Goal: Information Seeking & Learning: Learn about a topic

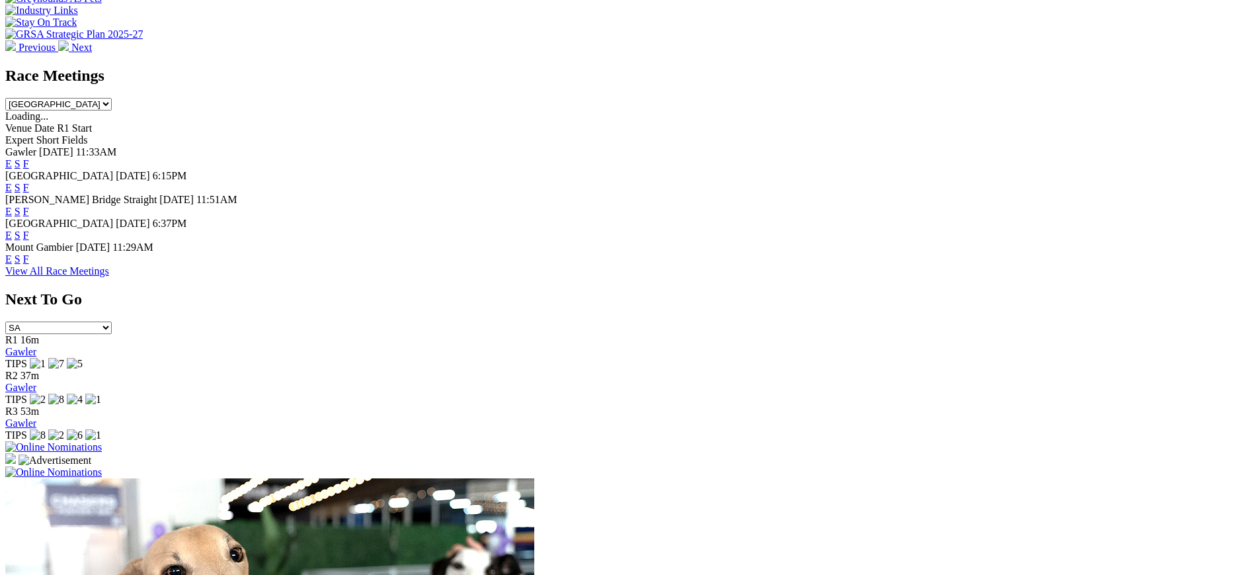
scroll to position [567, 0]
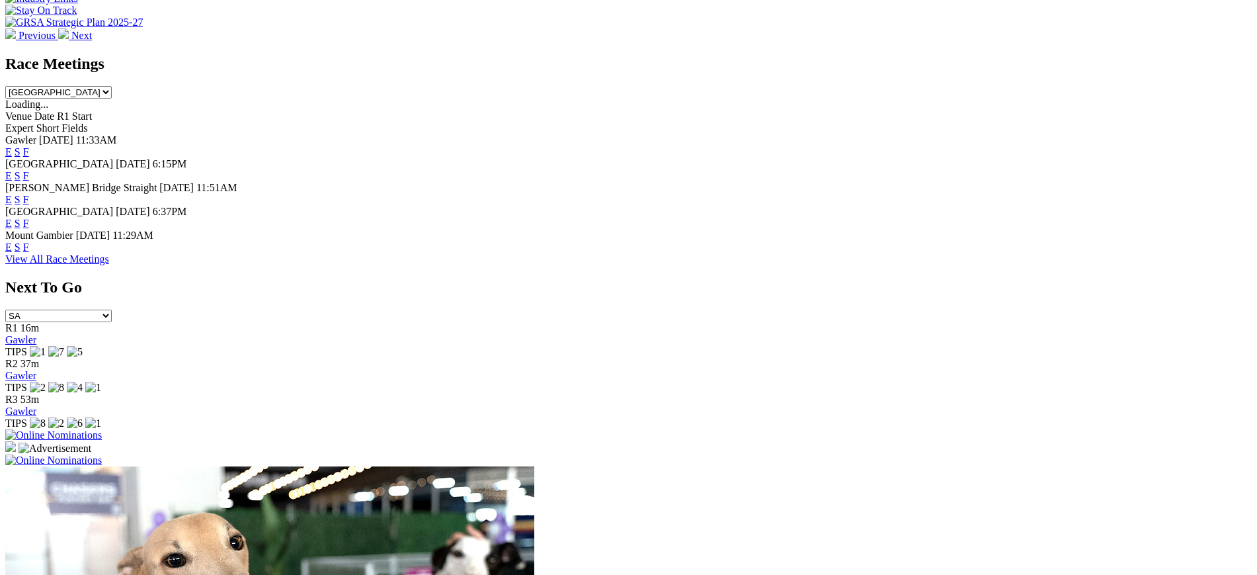
click at [29, 194] on link "F" at bounding box center [26, 199] width 6 height 11
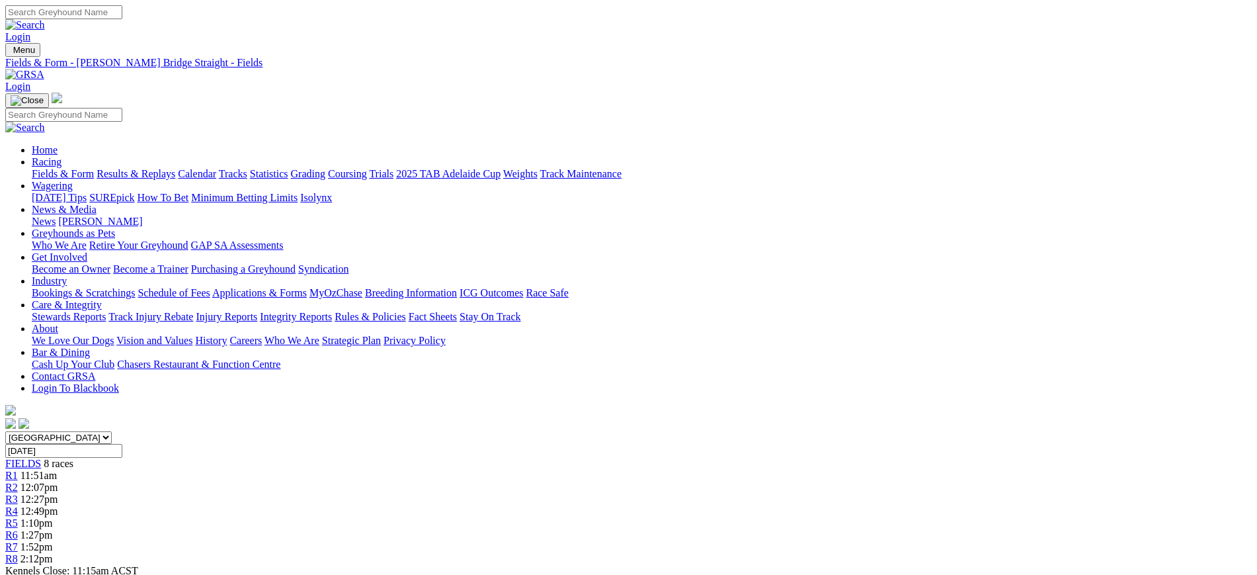
click at [44, 69] on img at bounding box center [24, 75] width 39 height 12
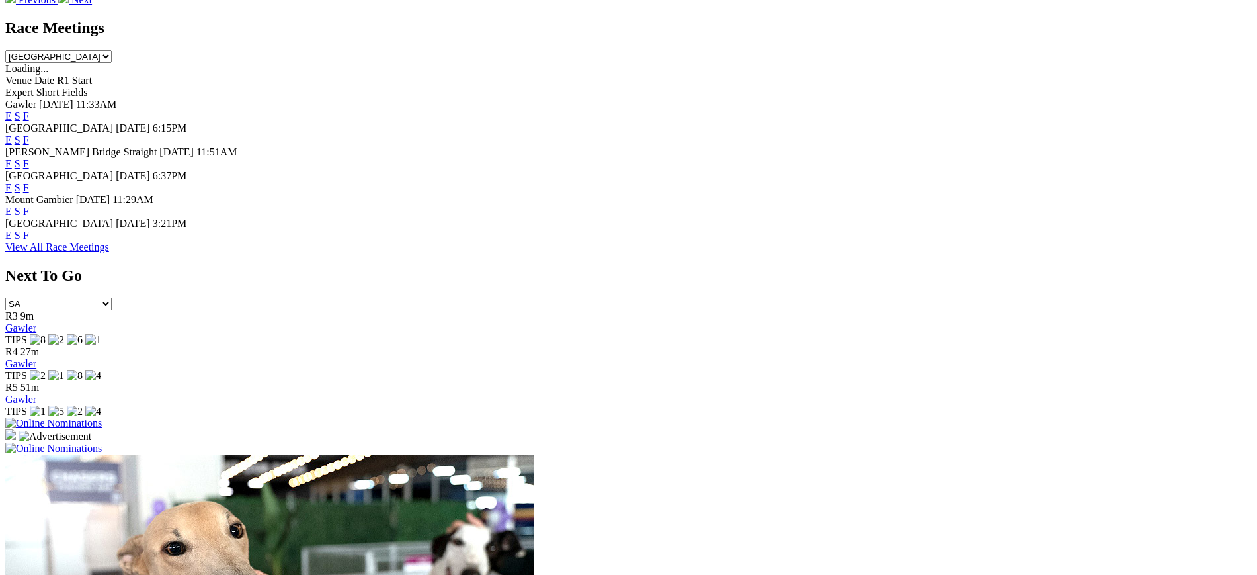
scroll to position [562, 0]
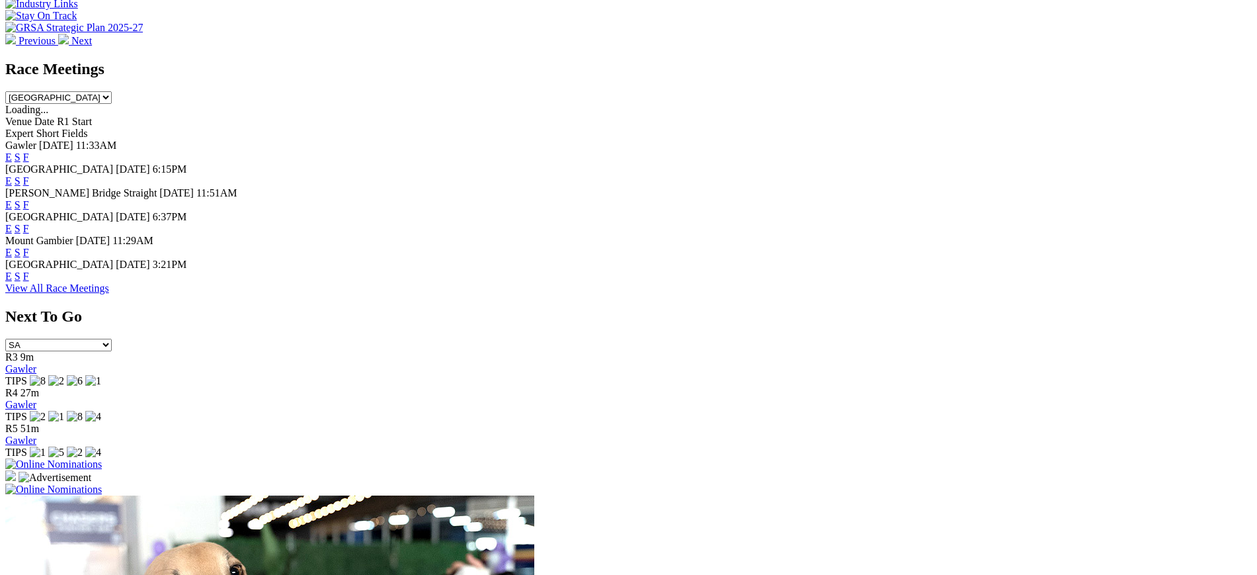
click at [29, 278] on link "F" at bounding box center [26, 276] width 6 height 11
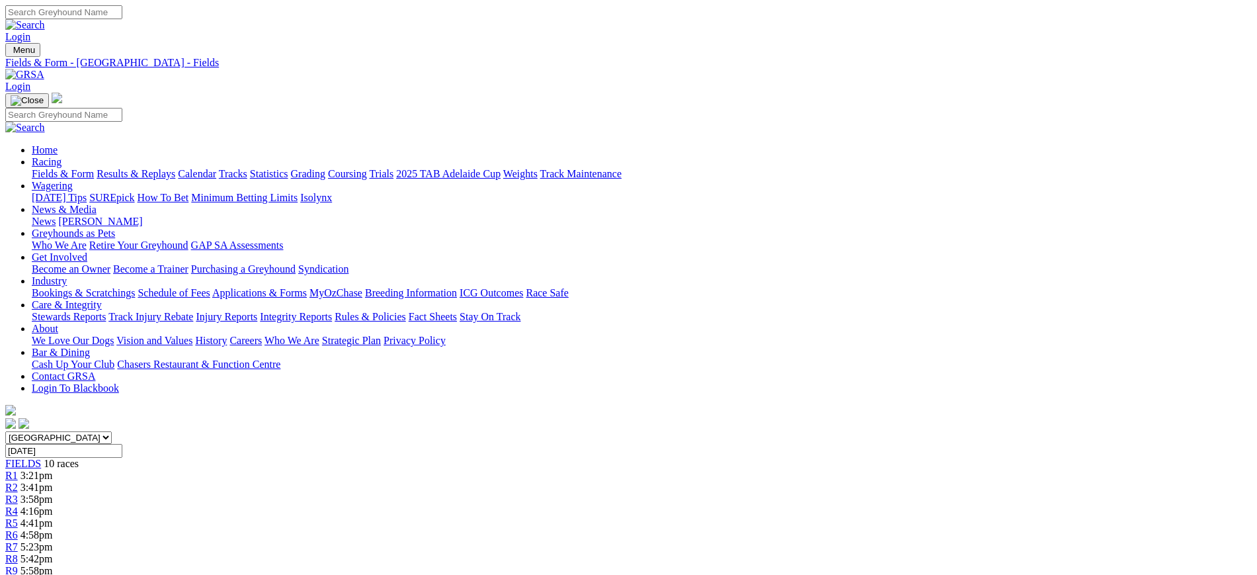
click at [649, 216] on div "News Kennel Capers" at bounding box center [642, 222] width 1220 height 12
click at [142, 216] on link "[PERSON_NAME]" at bounding box center [100, 221] width 84 height 11
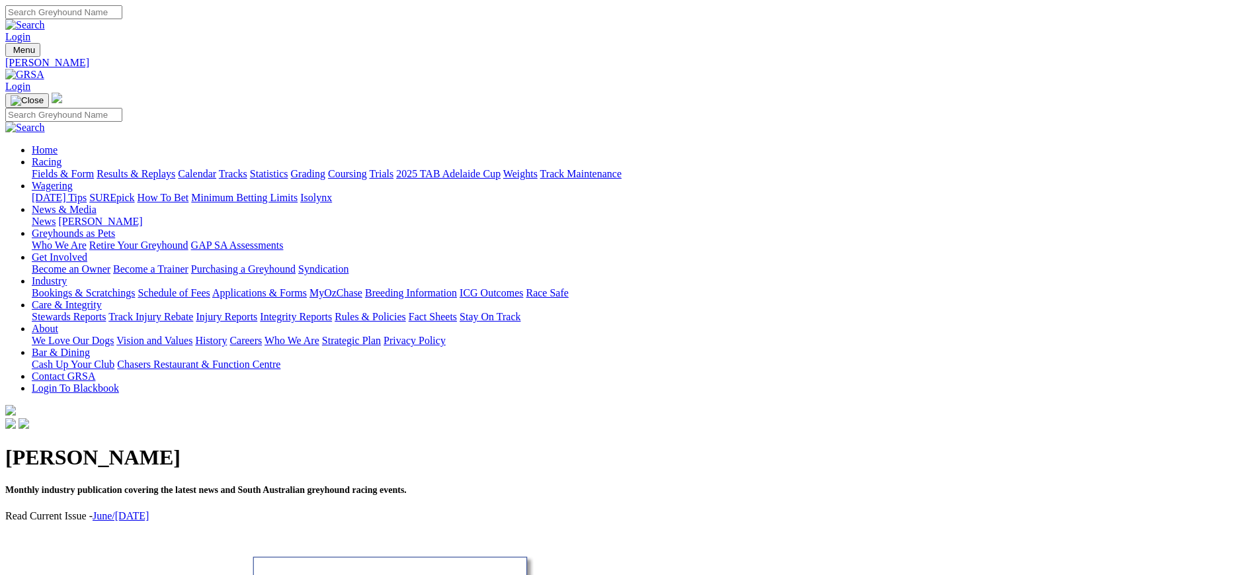
click at [56, 216] on link "News" at bounding box center [44, 221] width 24 height 11
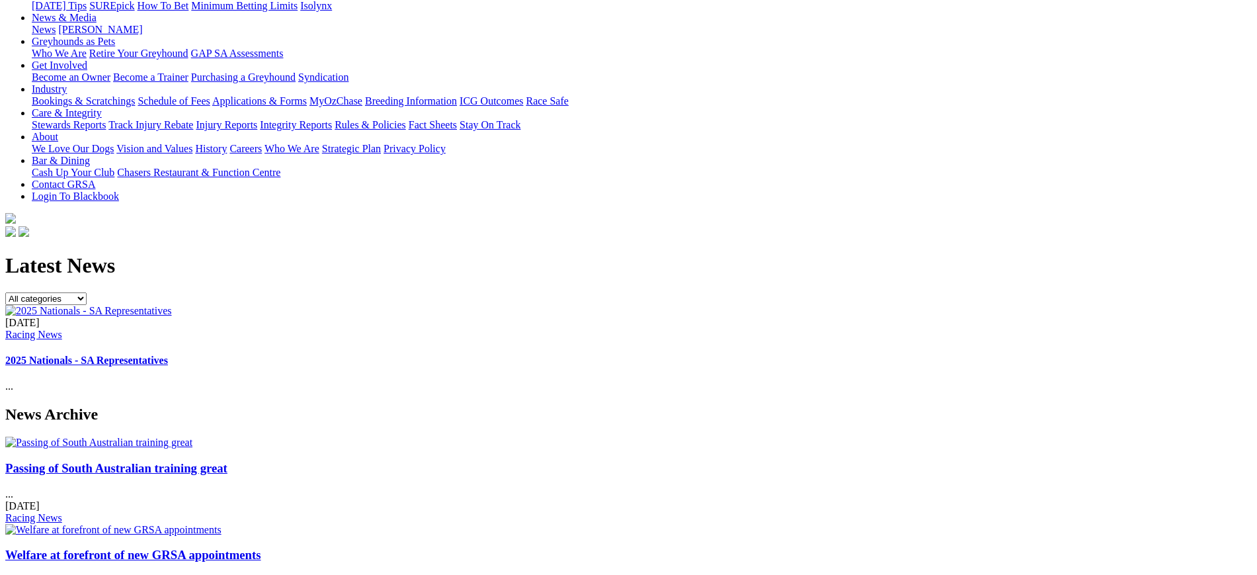
scroll to position [196, 0]
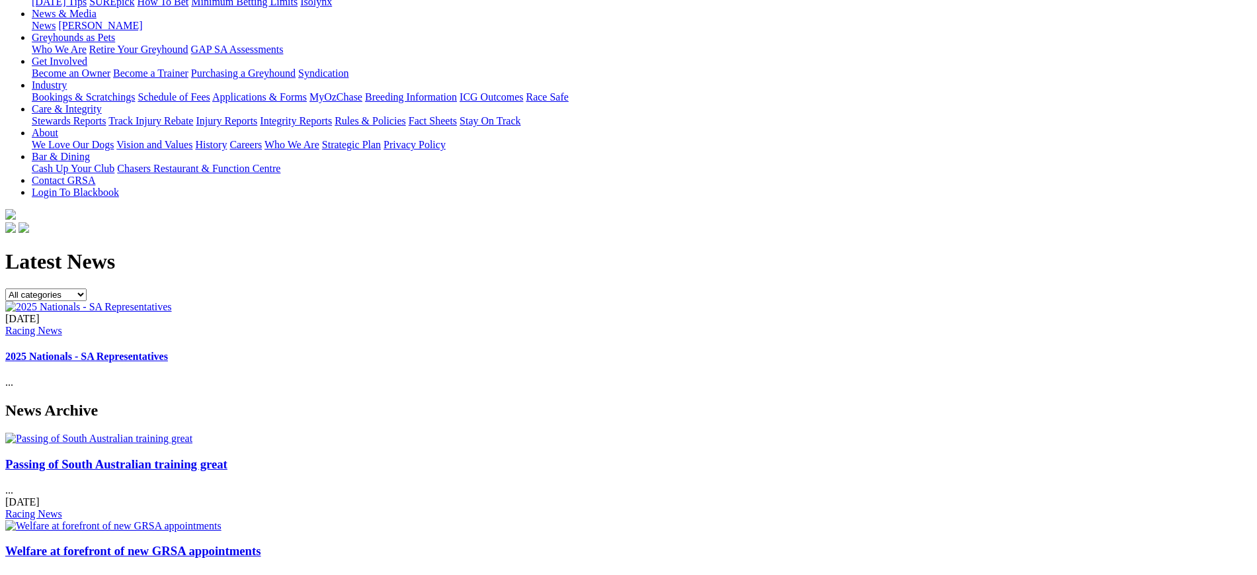
click at [528, 313] on div "19 Aug 2025 Racing News 2025 Nationals - SA Representatives ..." at bounding box center [628, 351] width 1247 height 76
click at [172, 301] on img at bounding box center [88, 307] width 167 height 12
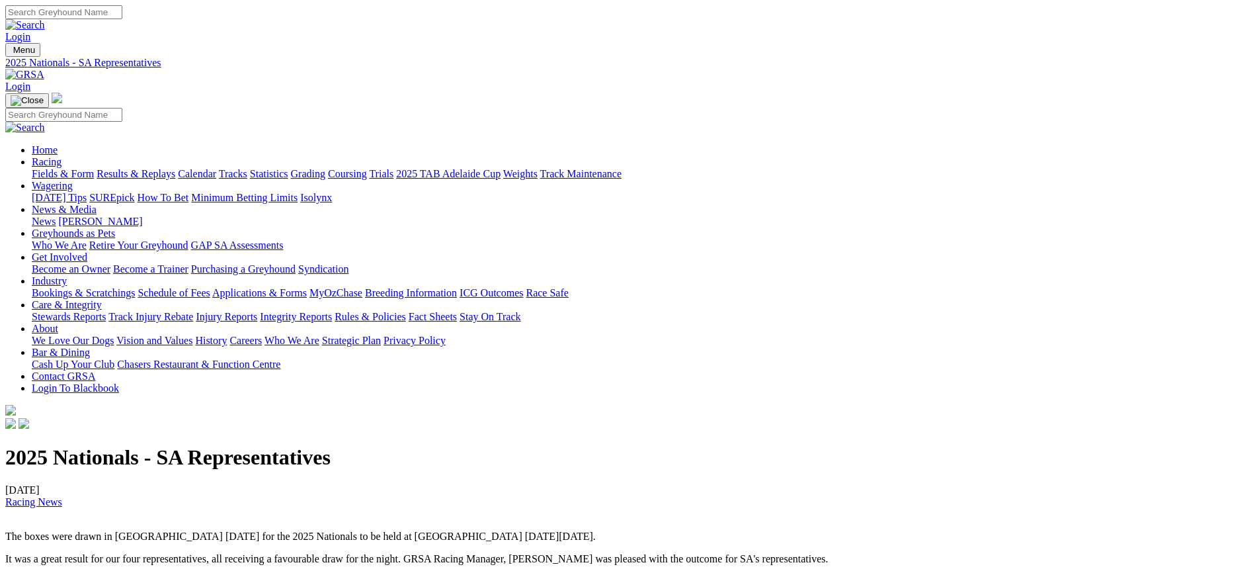
click at [44, 69] on img at bounding box center [24, 75] width 39 height 12
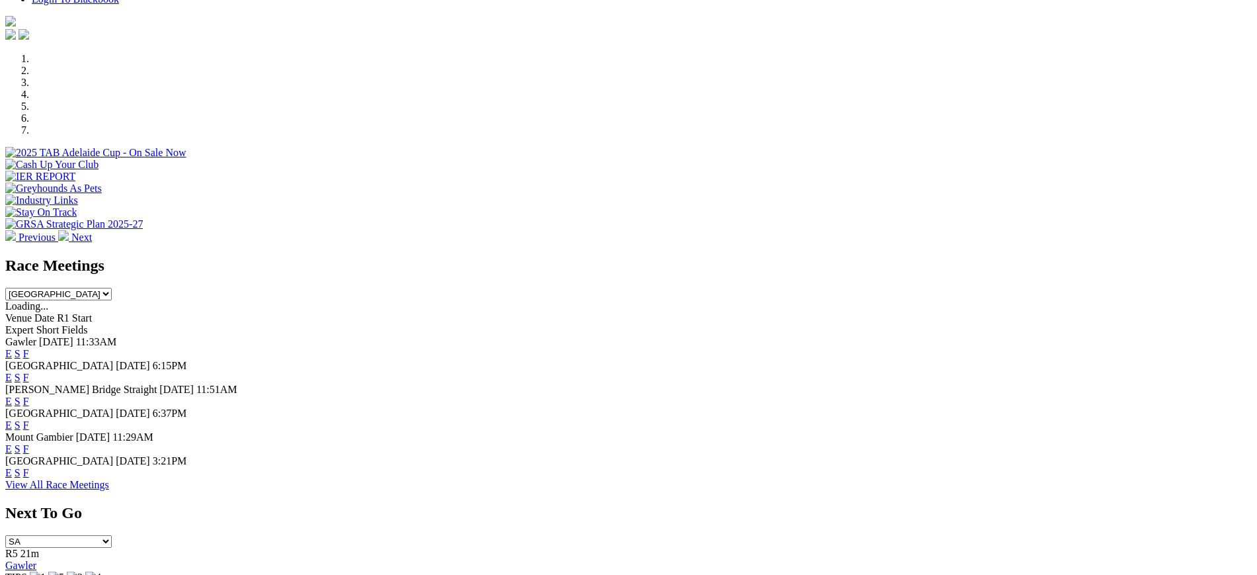
scroll to position [374, 0]
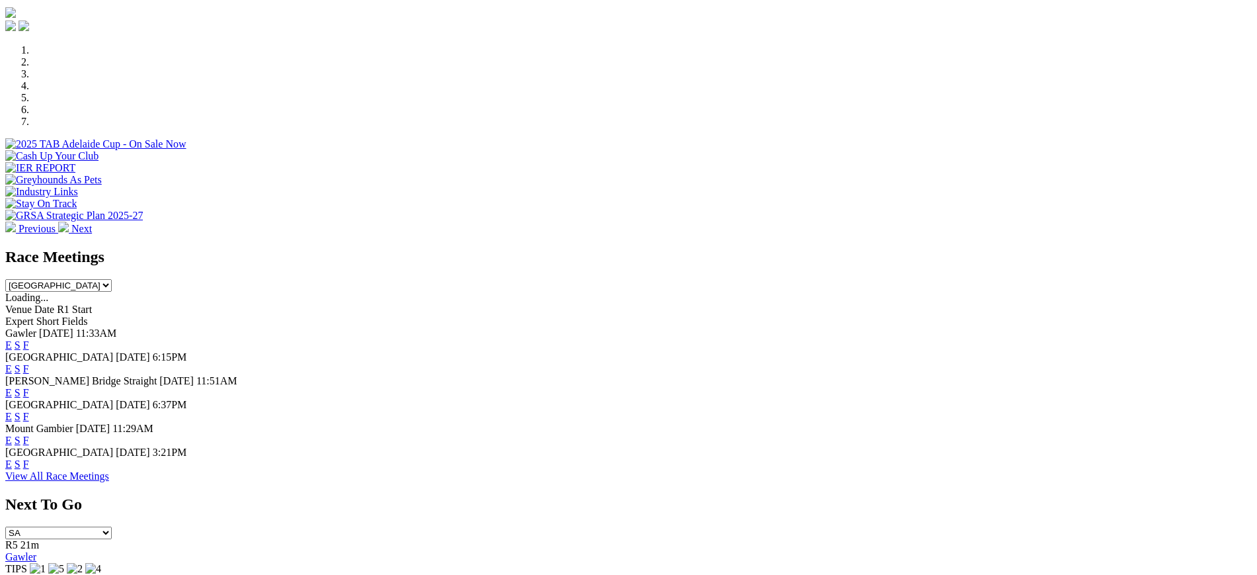
click at [29, 411] on link "F" at bounding box center [26, 416] width 6 height 11
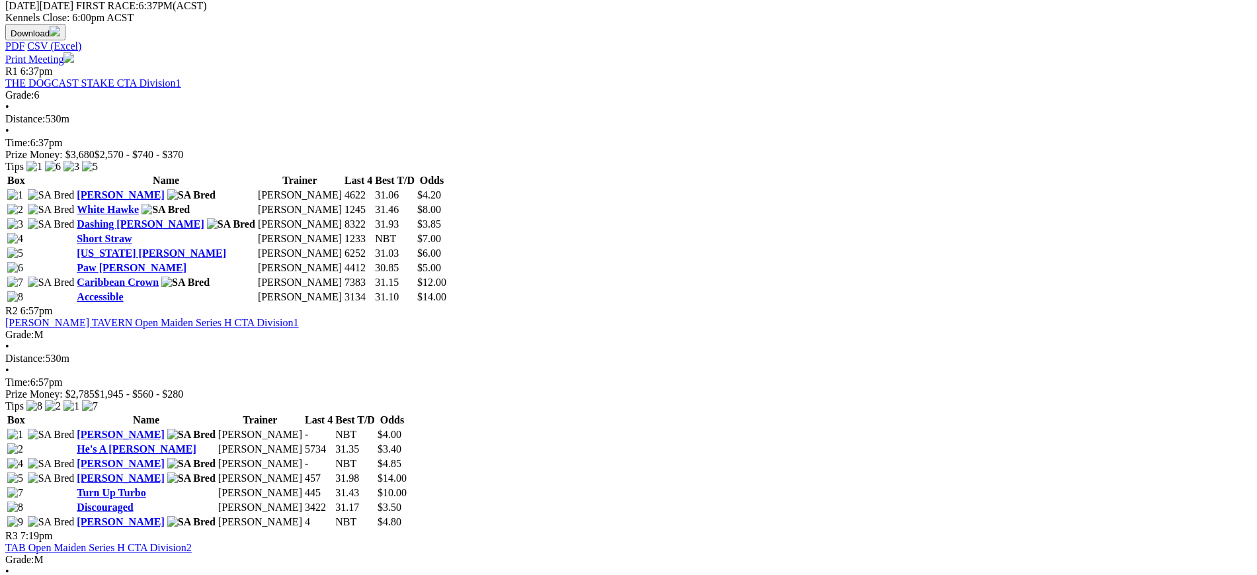
scroll to position [648, 0]
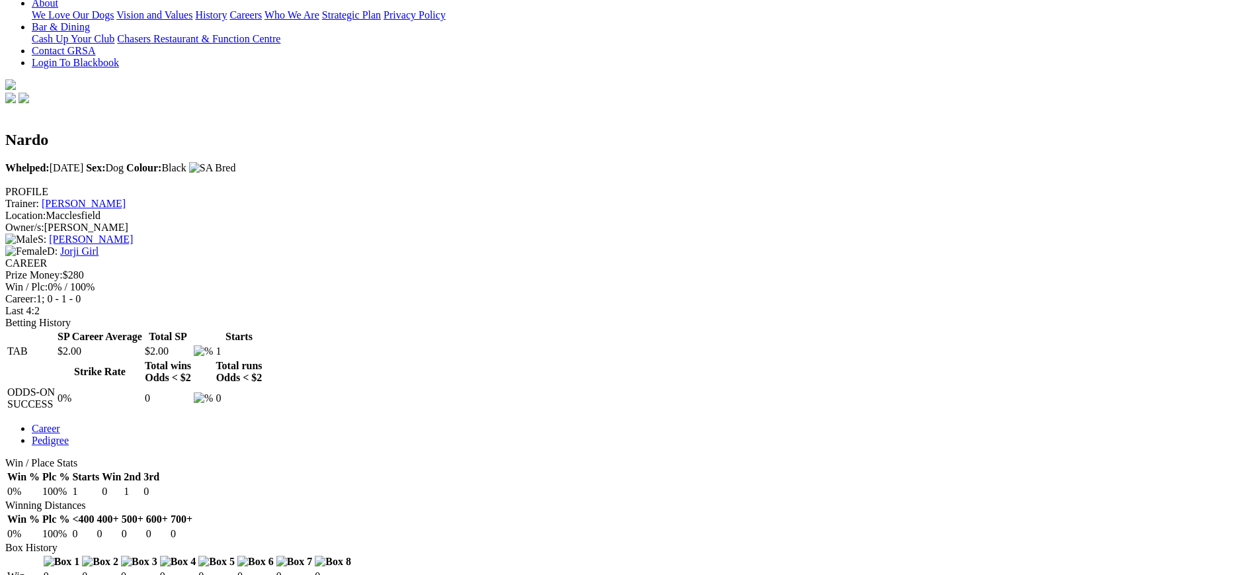
scroll to position [336, 0]
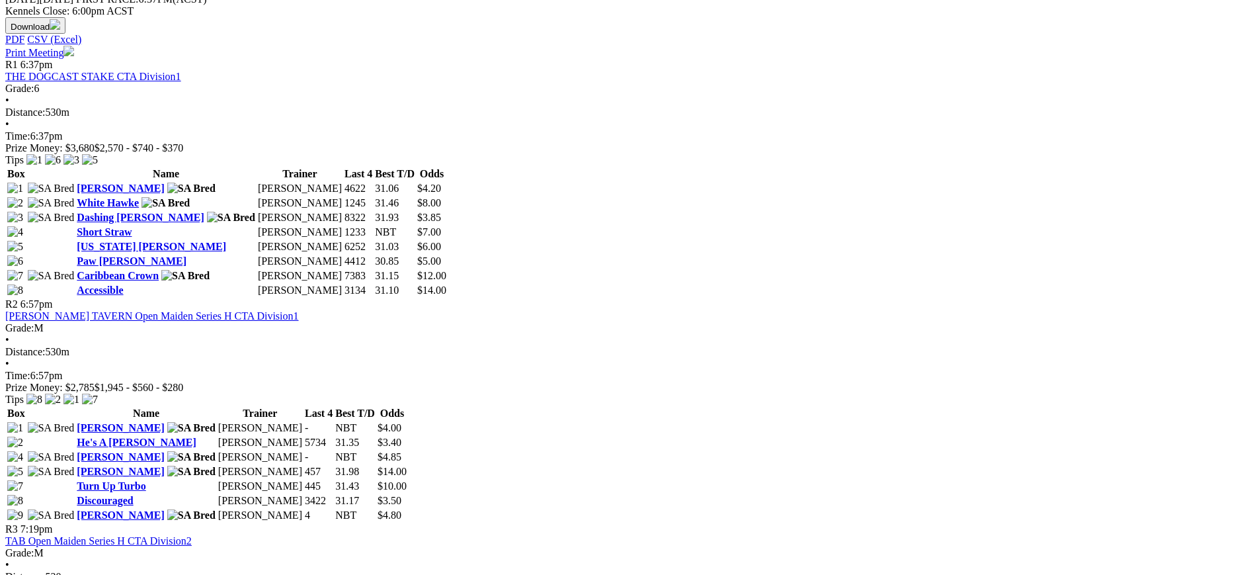
scroll to position [651, 0]
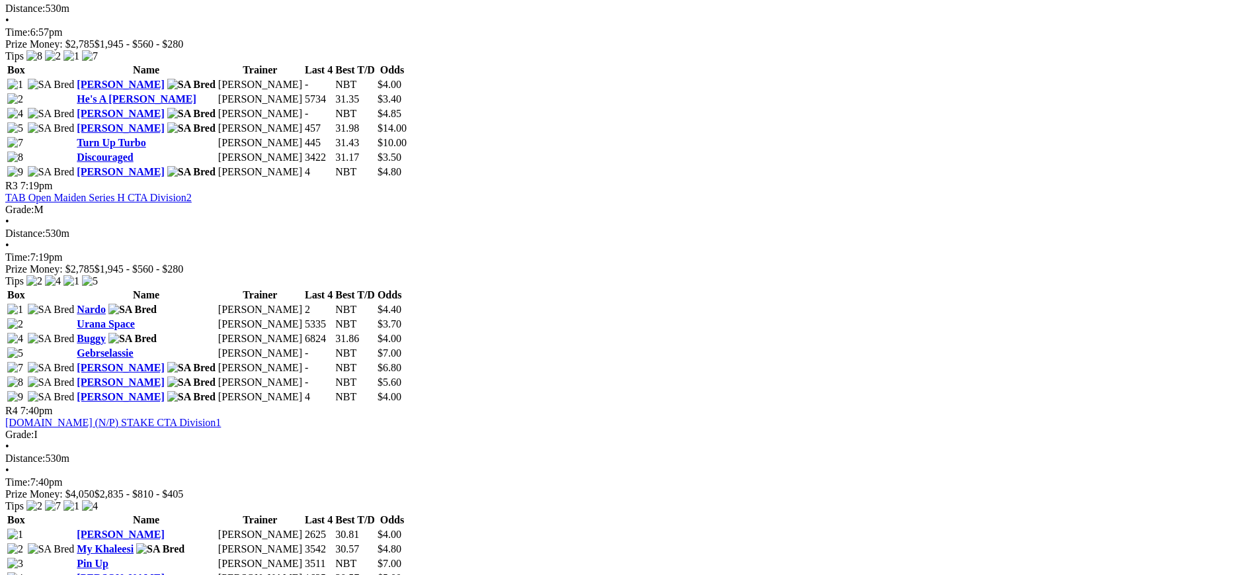
scroll to position [990, 0]
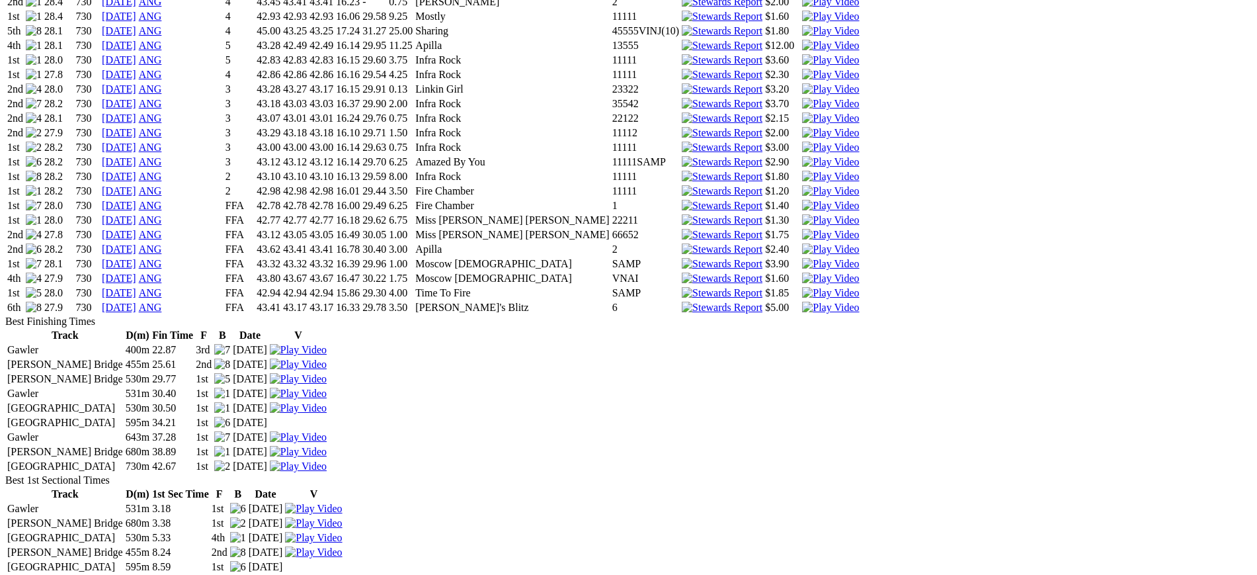
scroll to position [2199, 0]
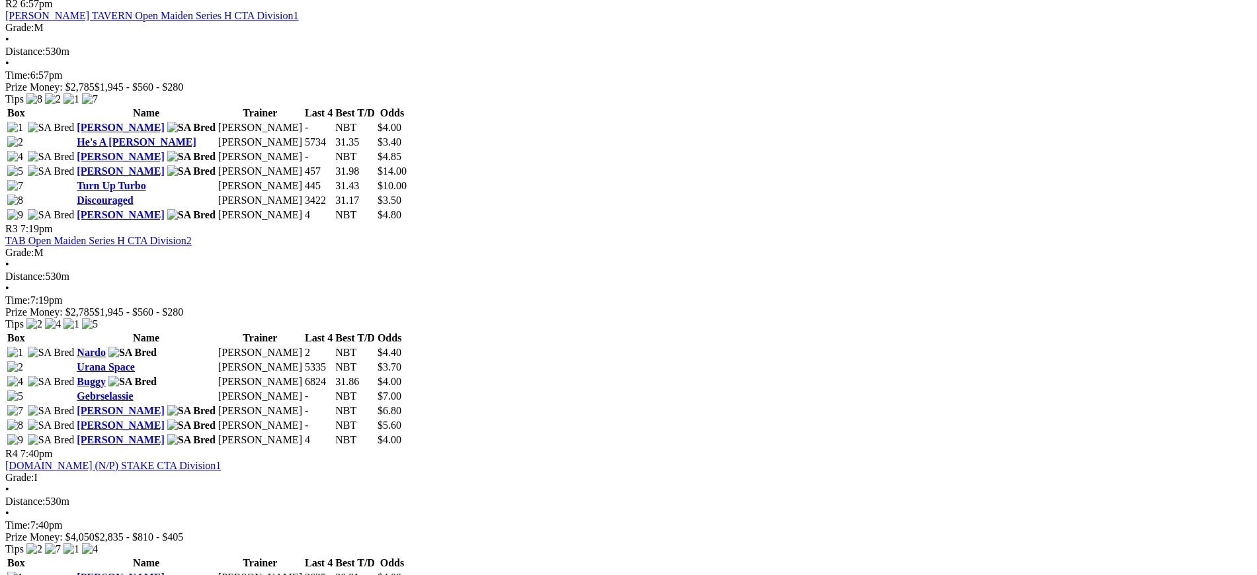
scroll to position [940, 0]
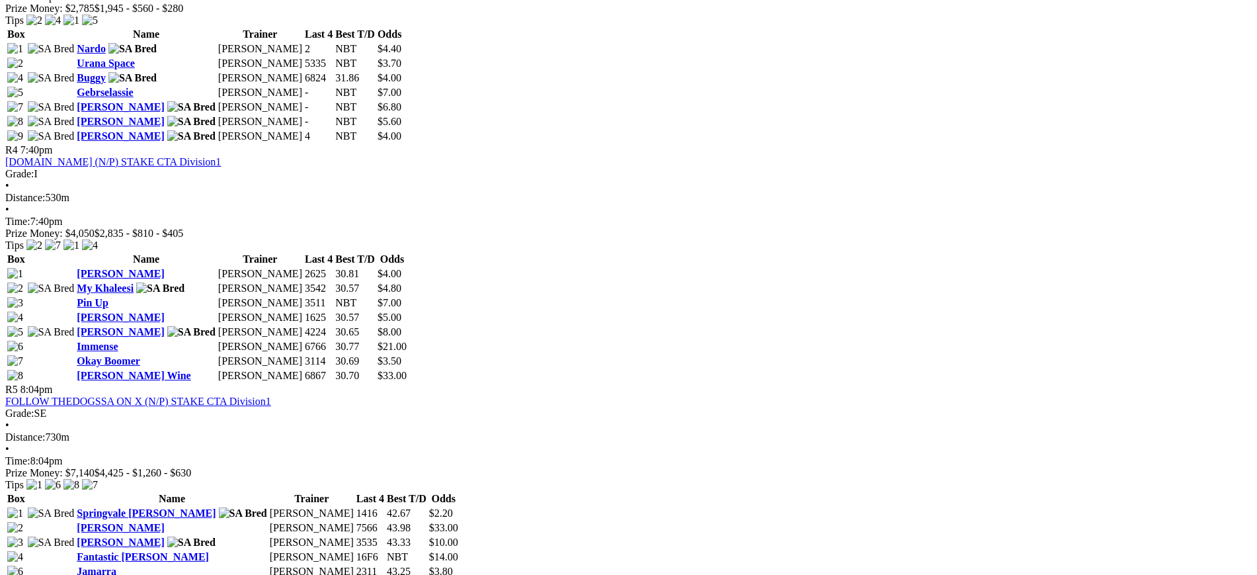
scroll to position [1258, 0]
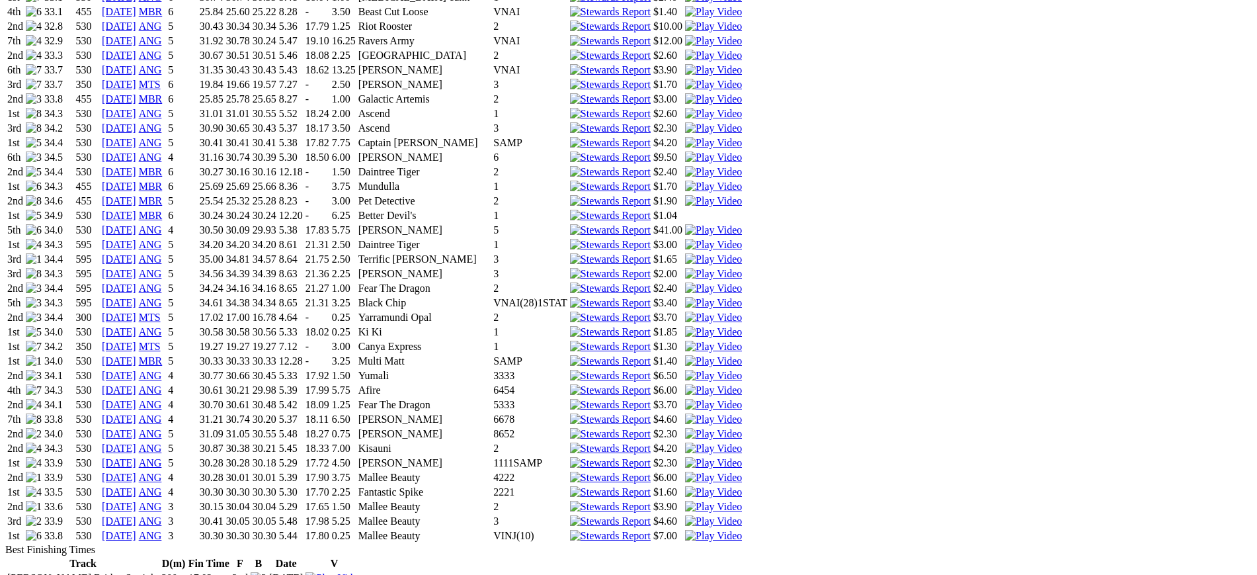
scroll to position [1140, 0]
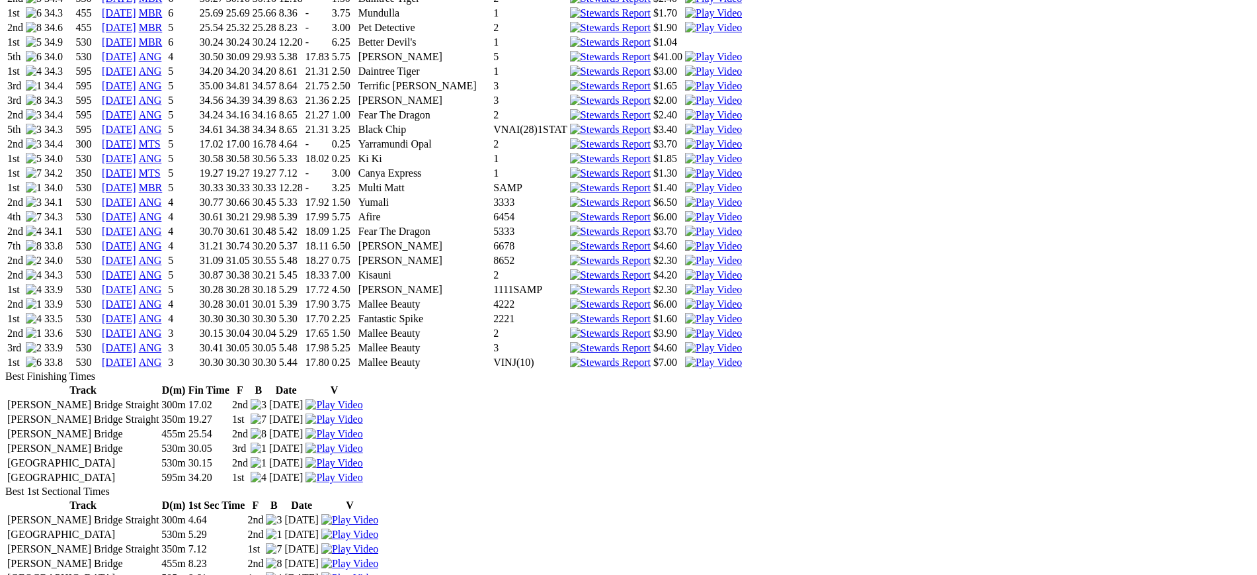
scroll to position [1300, 0]
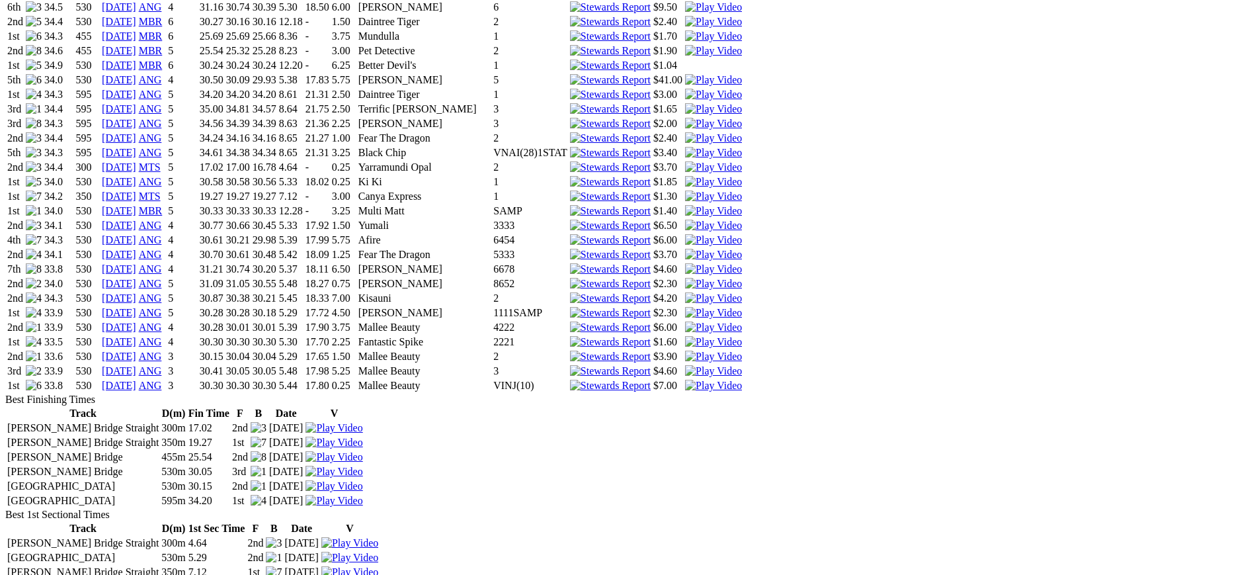
click at [651, 380] on img at bounding box center [610, 386] width 81 height 12
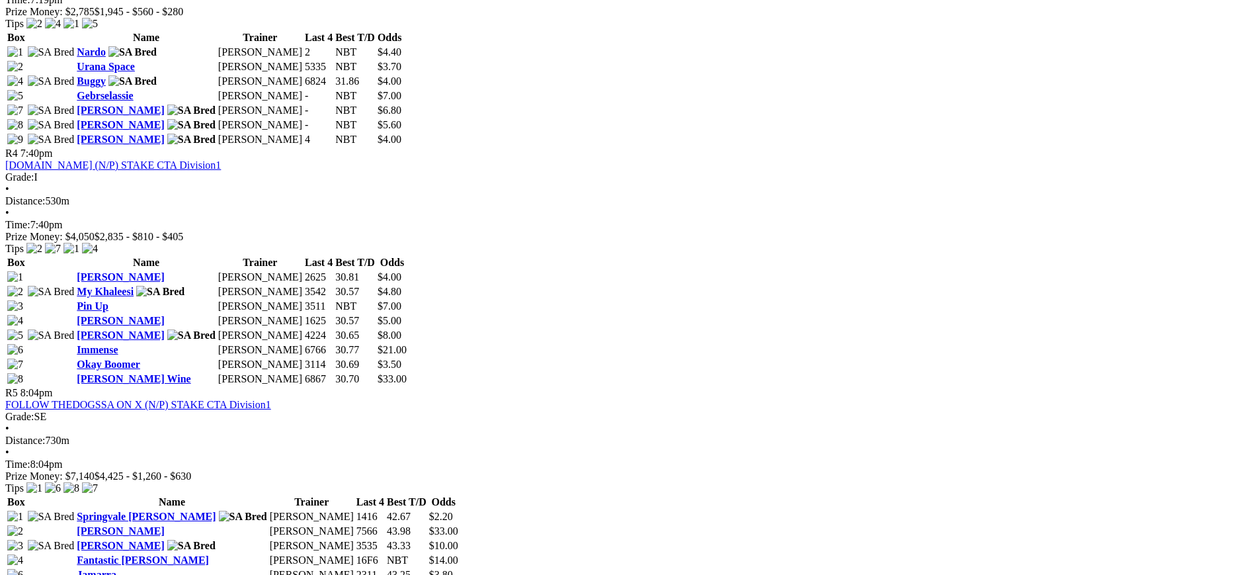
scroll to position [1259, 0]
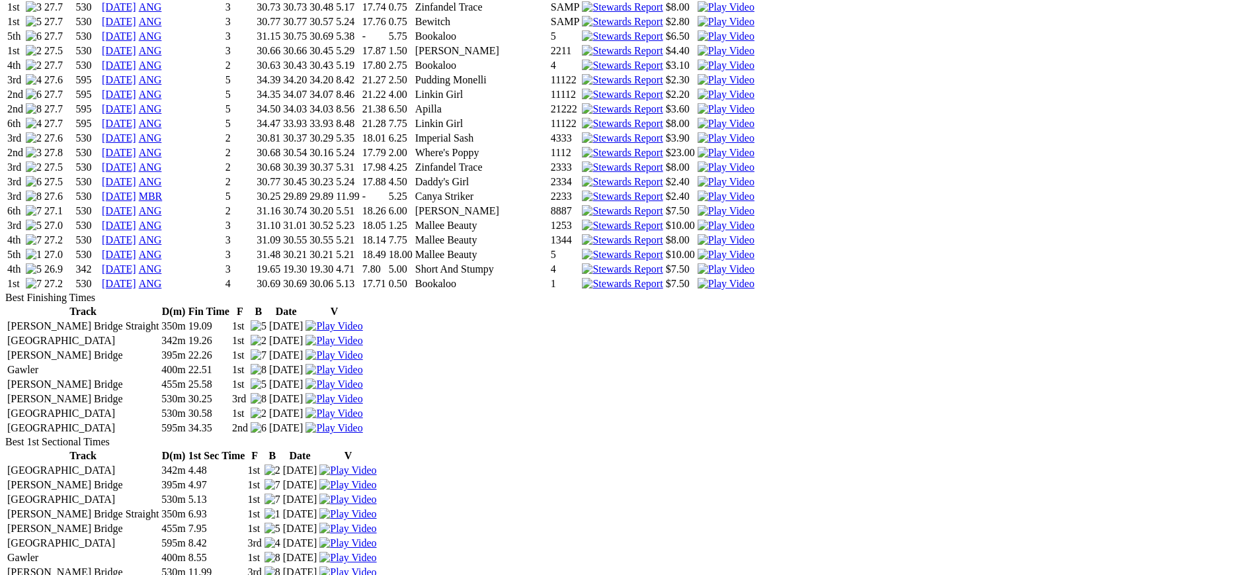
scroll to position [1515, 0]
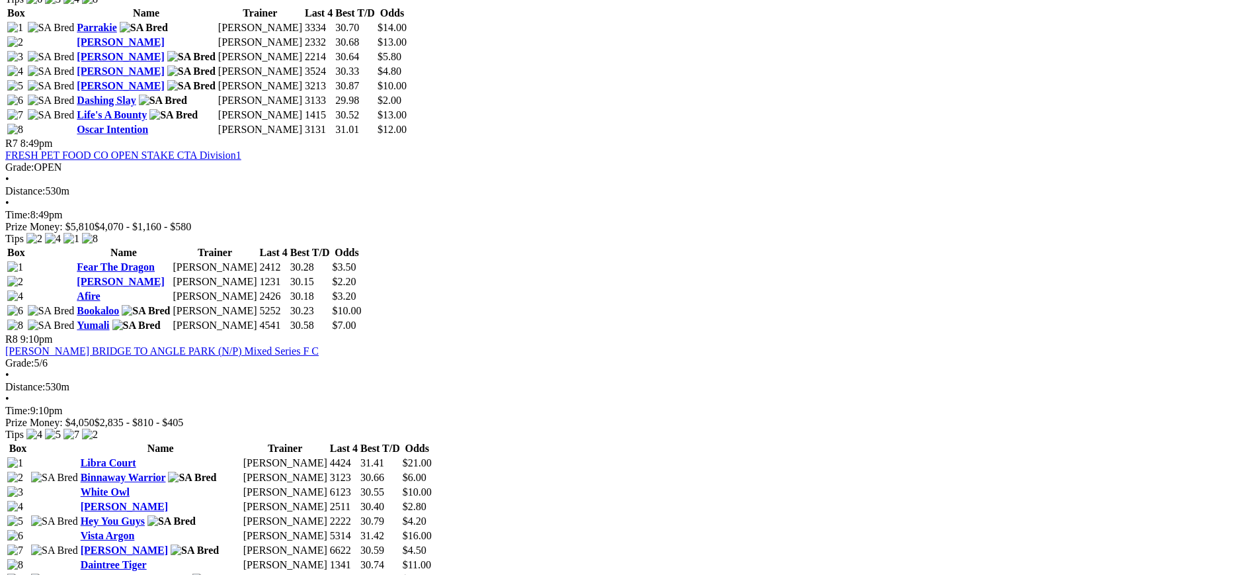
scroll to position [1949, 0]
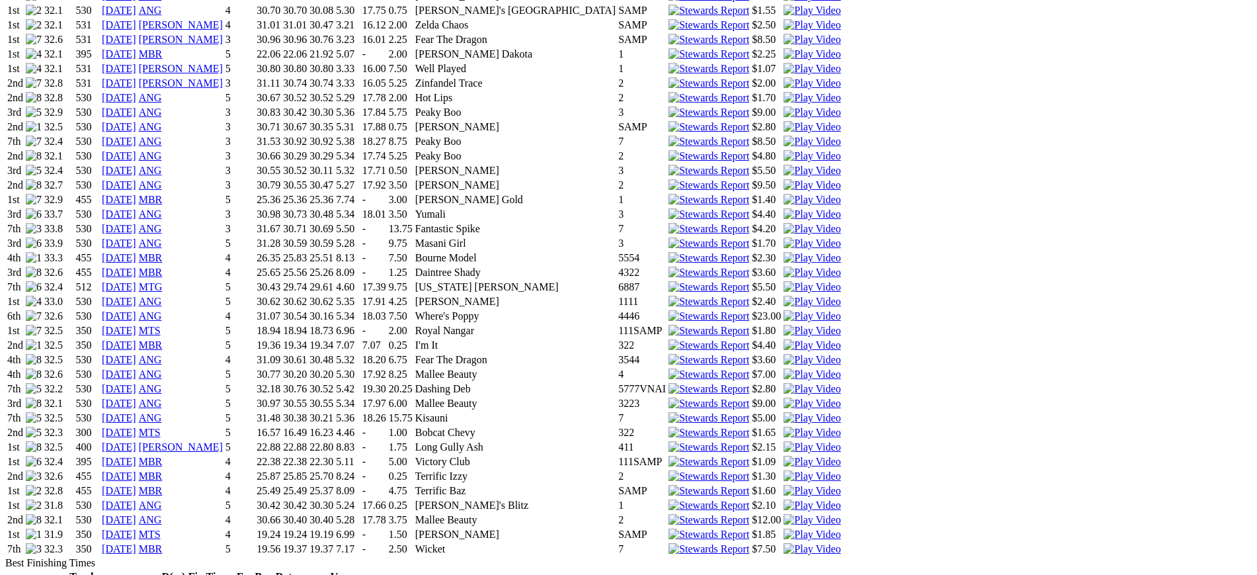
scroll to position [1366, 0]
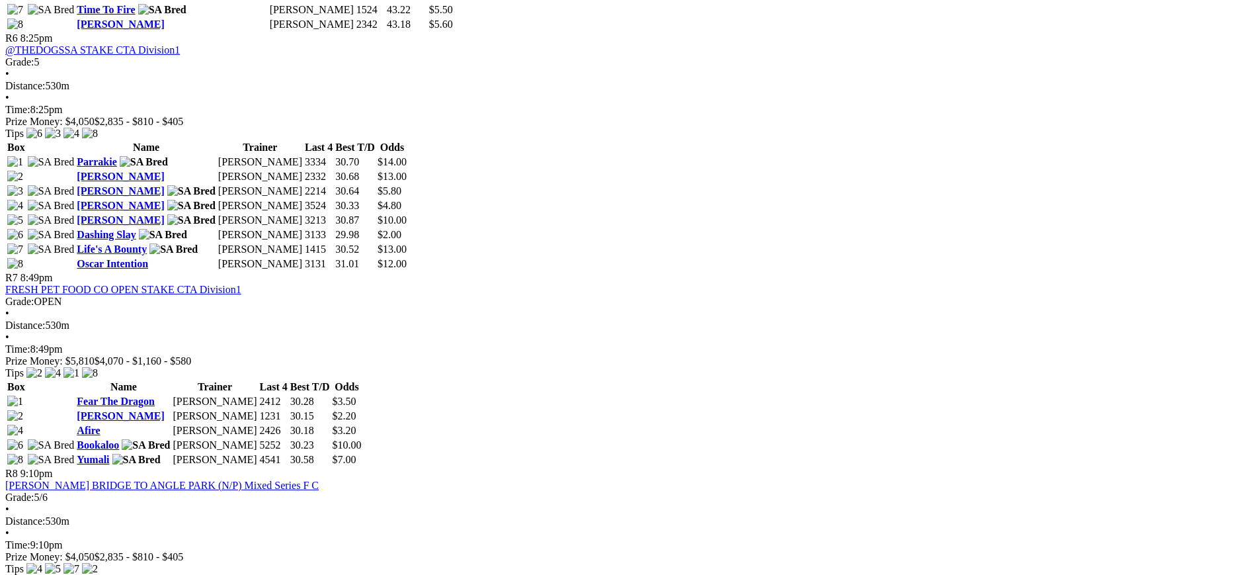
scroll to position [1850, 0]
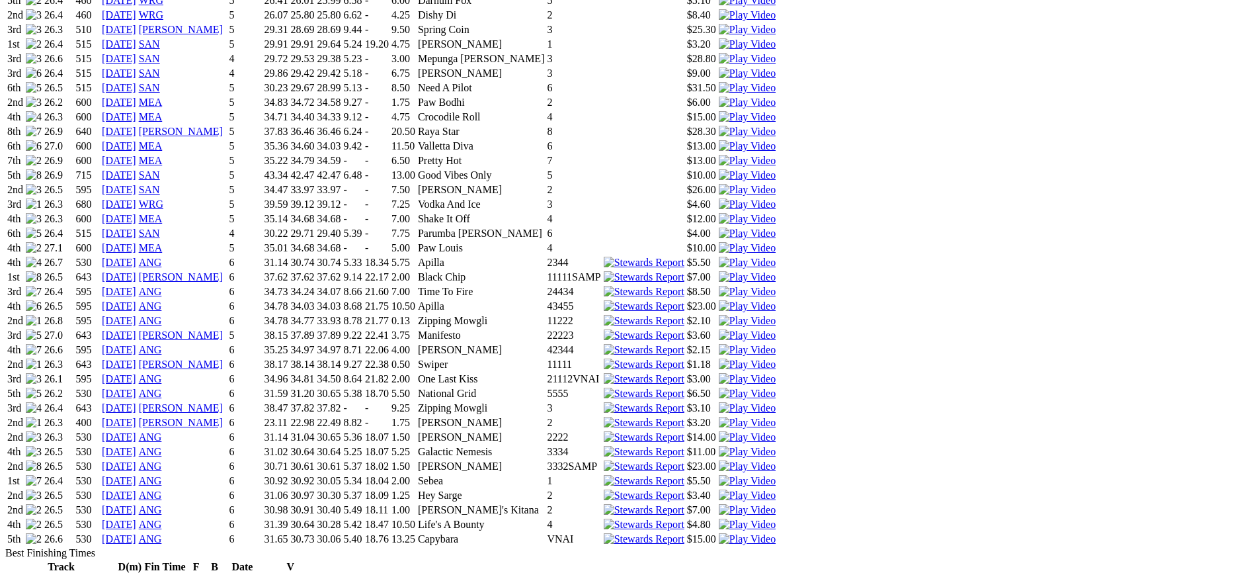
scroll to position [1284, 0]
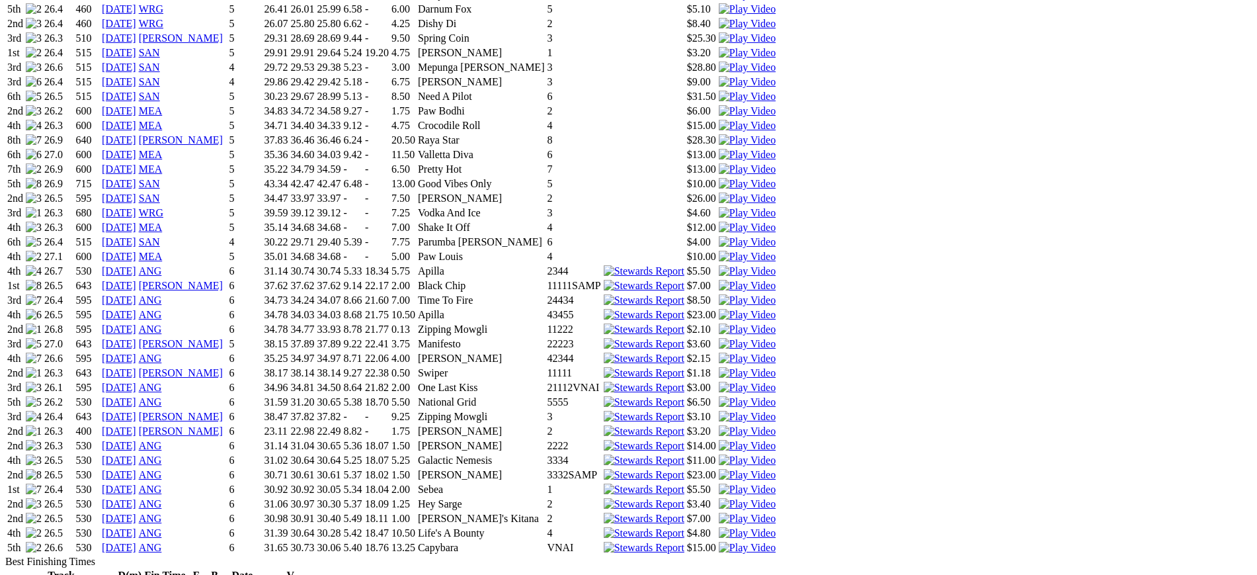
click at [776, 484] on img at bounding box center [747, 490] width 57 height 12
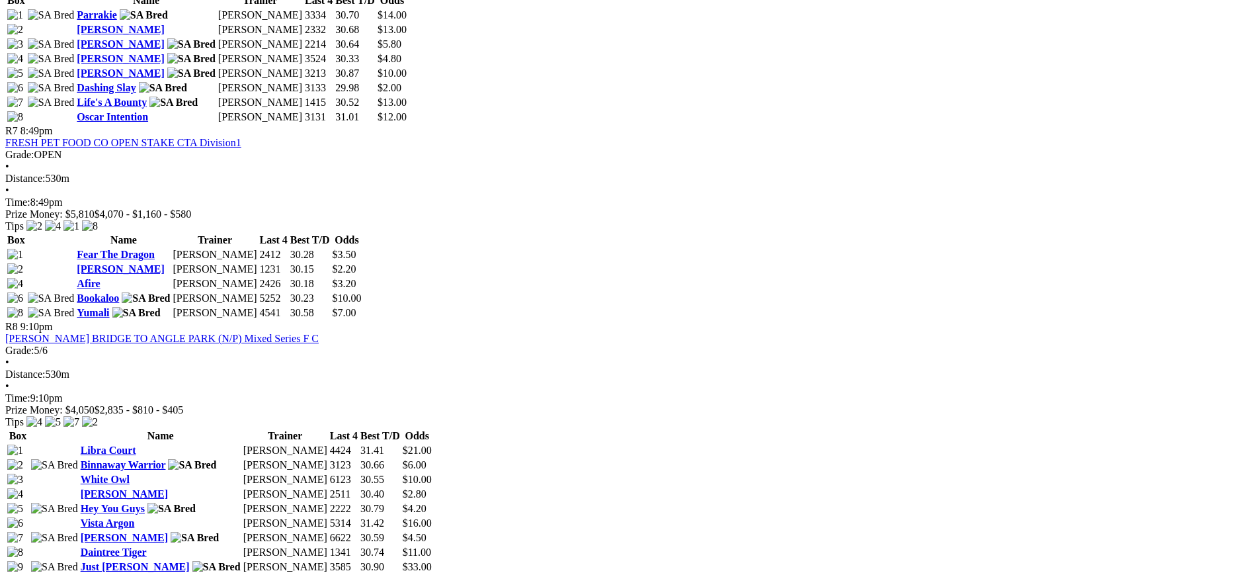
scroll to position [1988, 0]
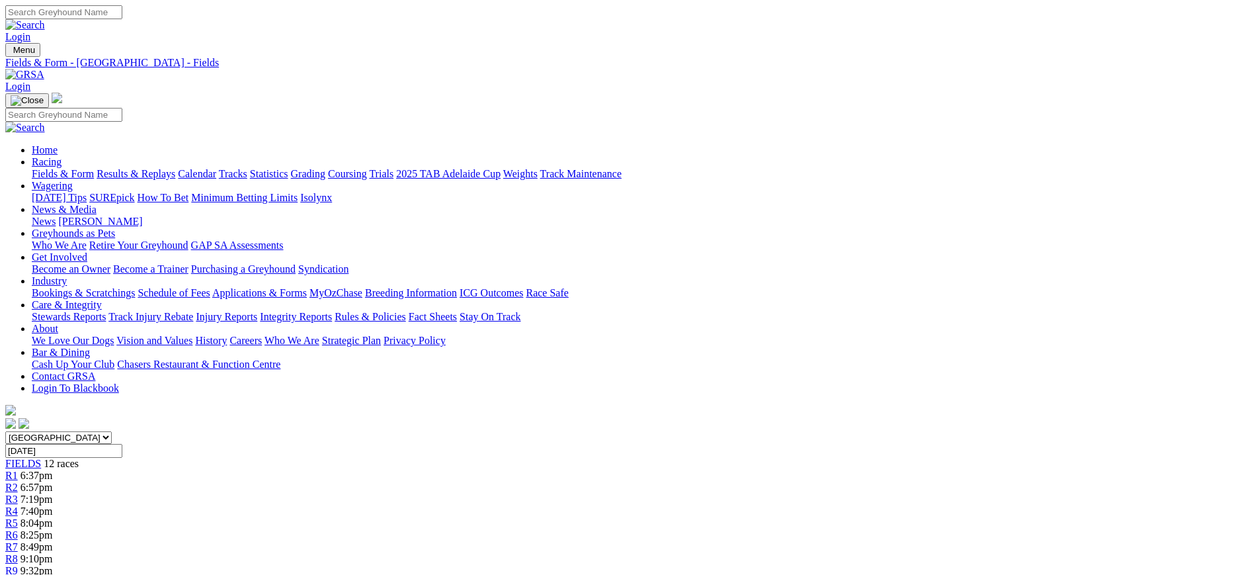
click at [142, 216] on link "[PERSON_NAME]" at bounding box center [100, 221] width 84 height 11
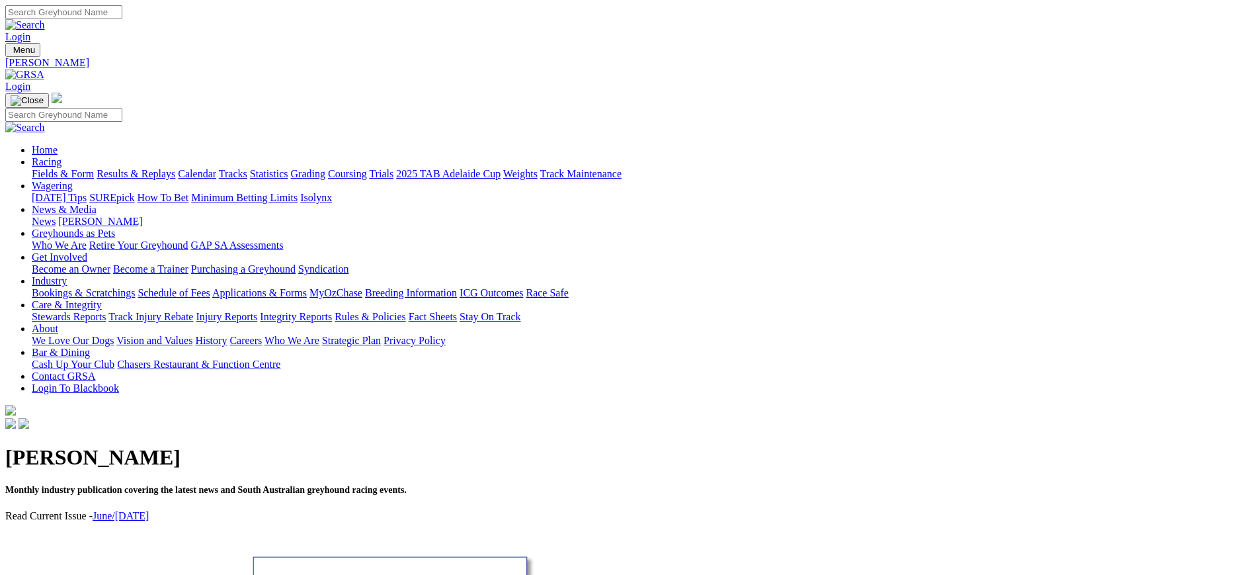
click at [56, 216] on link "News" at bounding box center [44, 221] width 24 height 11
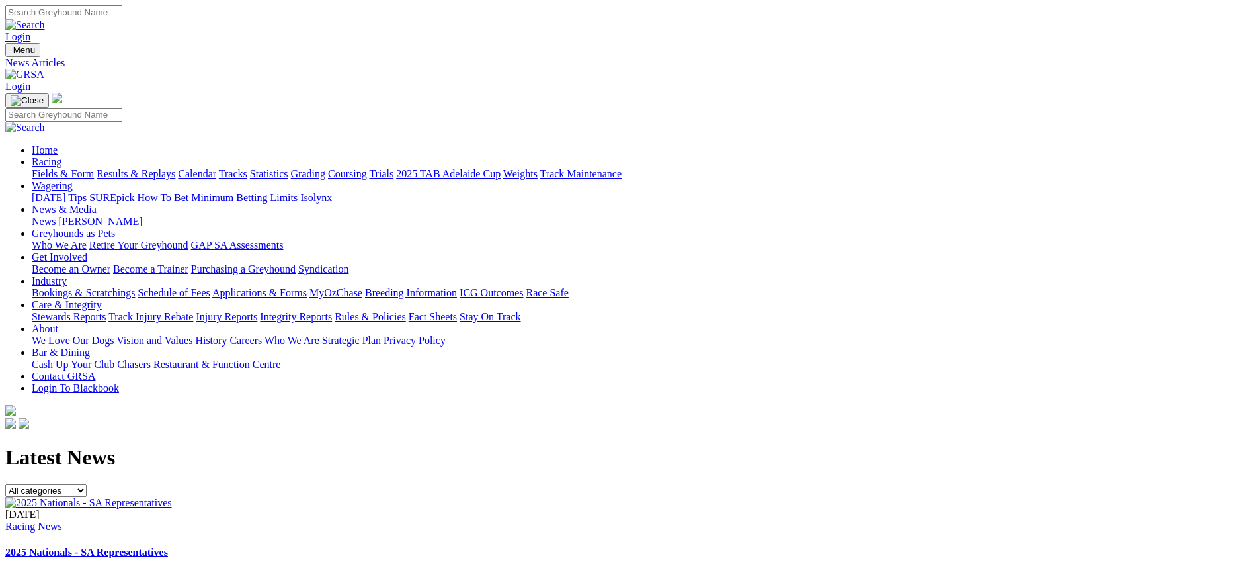
click at [44, 69] on img at bounding box center [24, 75] width 39 height 12
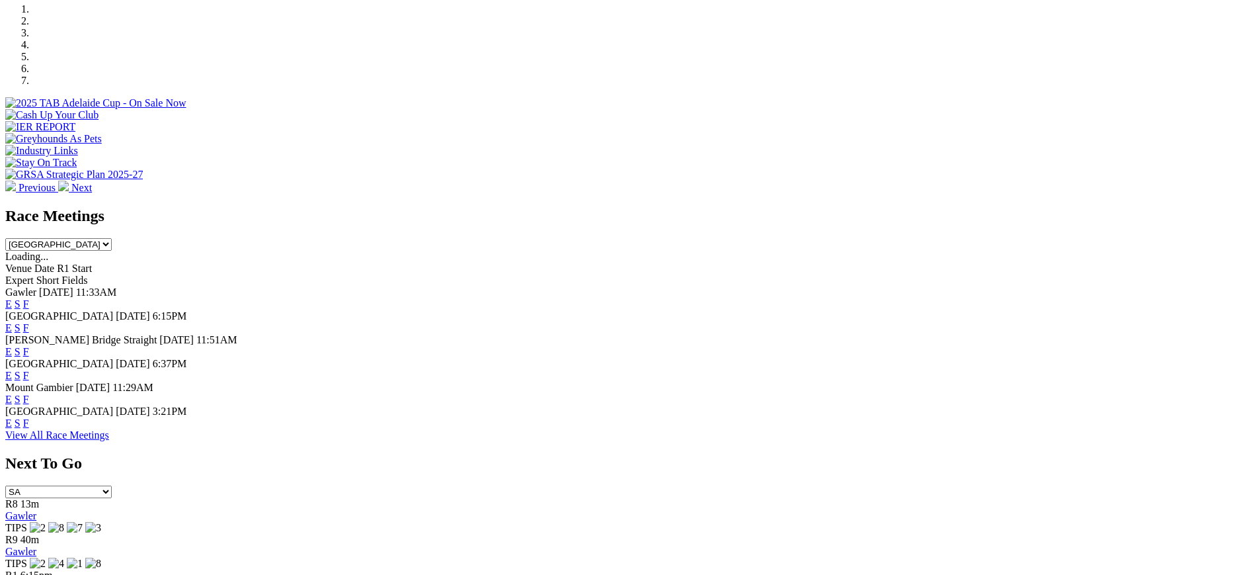
scroll to position [443, 0]
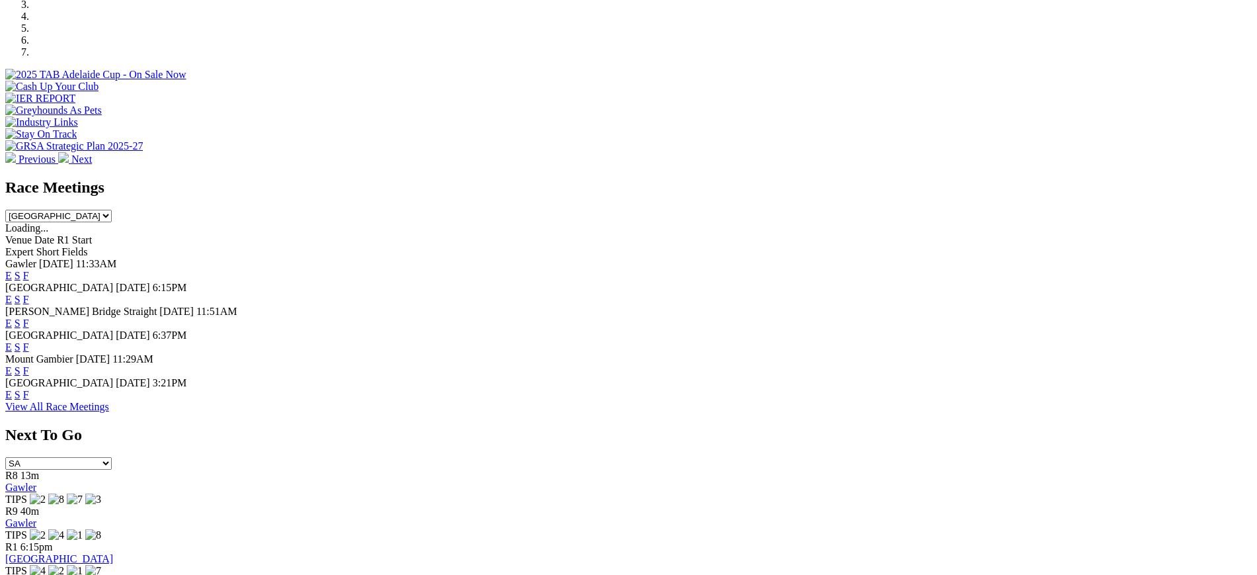
click at [29, 341] on link "F" at bounding box center [26, 346] width 6 height 11
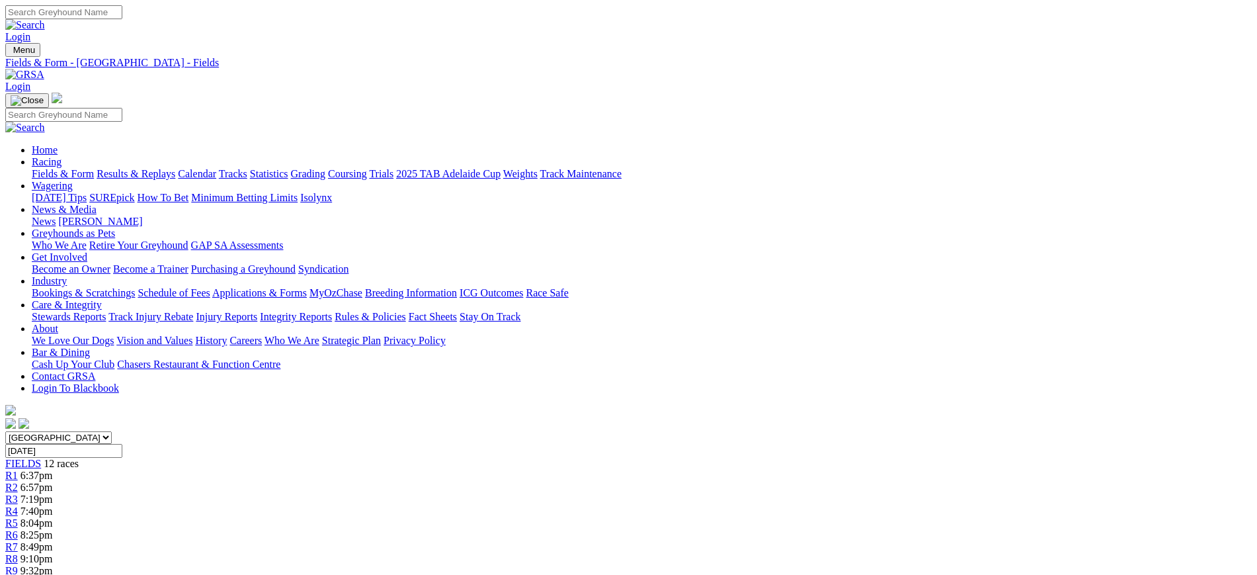
click at [142, 216] on link "[PERSON_NAME]" at bounding box center [100, 221] width 84 height 11
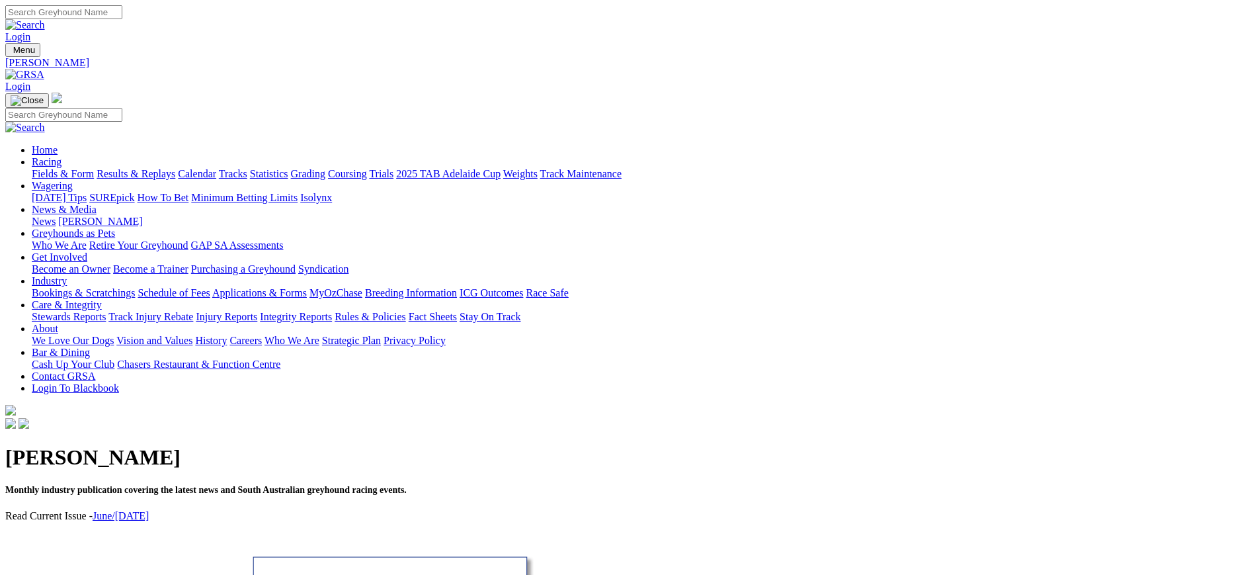
click at [56, 216] on link "News" at bounding box center [44, 221] width 24 height 11
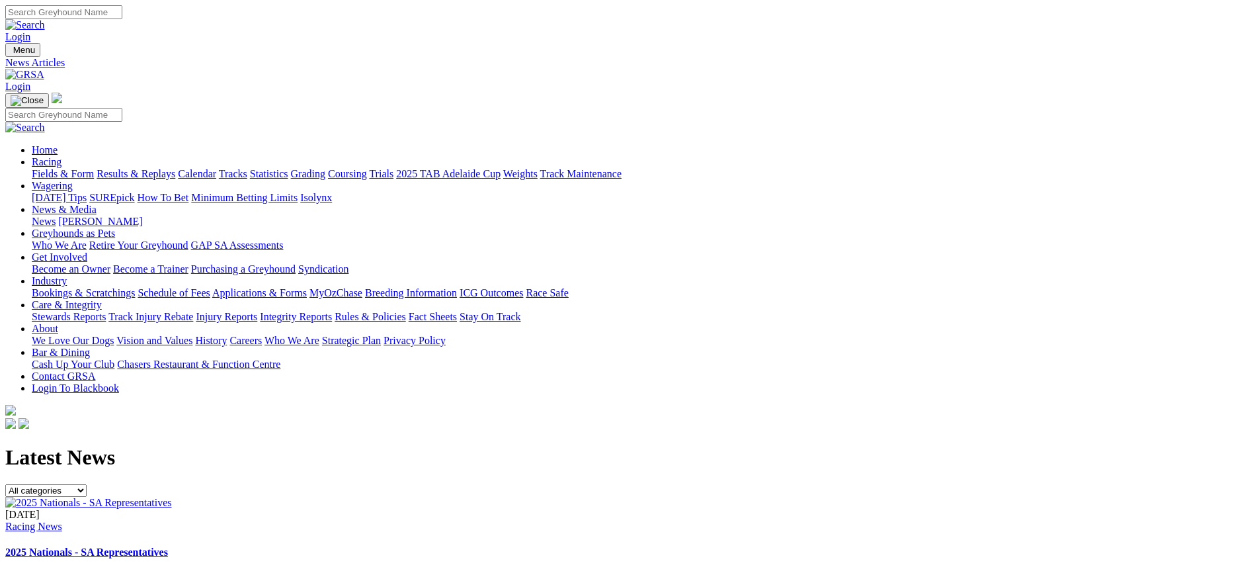
click at [44, 69] on link at bounding box center [24, 74] width 39 height 11
